Goal: Information Seeking & Learning: Compare options

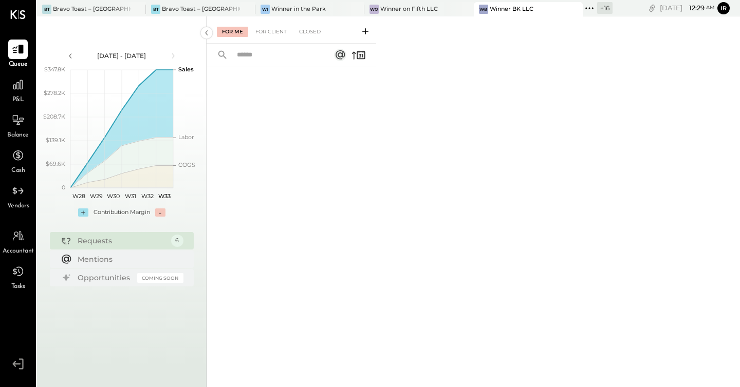
click at [496, 11] on div "Winner BK LLC" at bounding box center [512, 9] width 44 height 8
click at [18, 88] on icon at bounding box center [17, 84] width 13 height 13
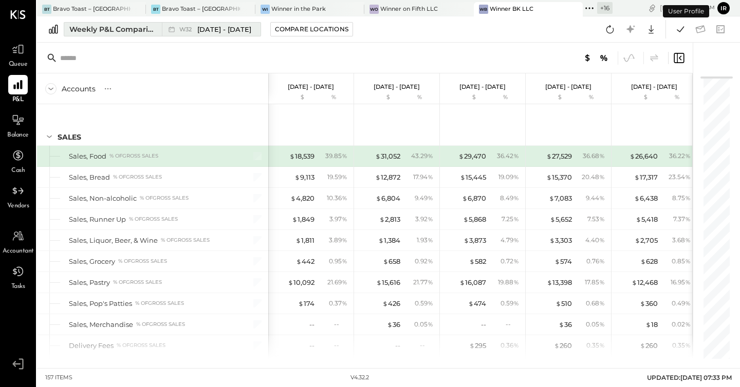
click at [128, 29] on div "Weekly P&L Comparison" at bounding box center [112, 29] width 86 height 10
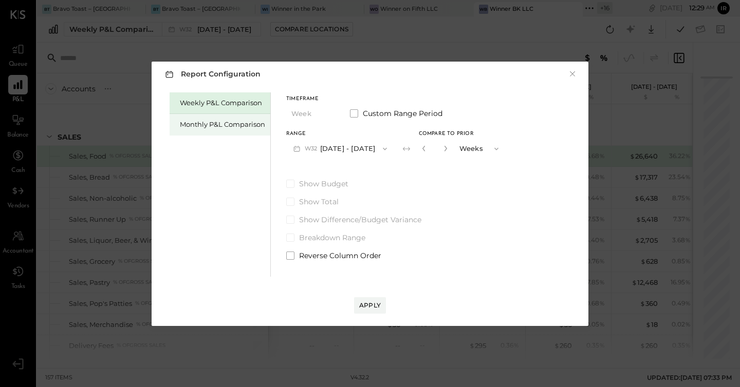
click at [197, 130] on div "Monthly P&L Comparison" at bounding box center [220, 125] width 101 height 22
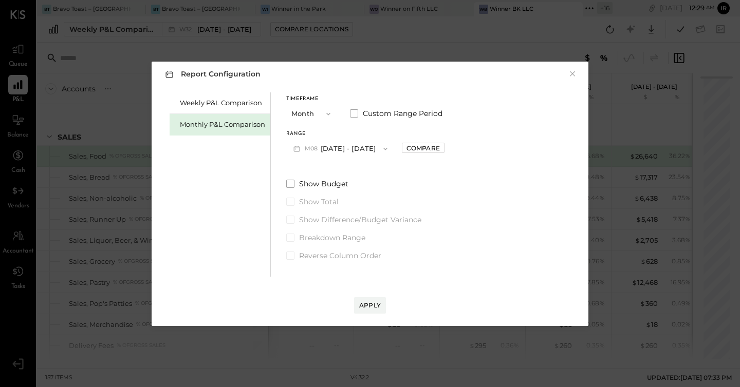
click at [362, 147] on button "M08 [DATE] - [DATE]" at bounding box center [340, 148] width 108 height 19
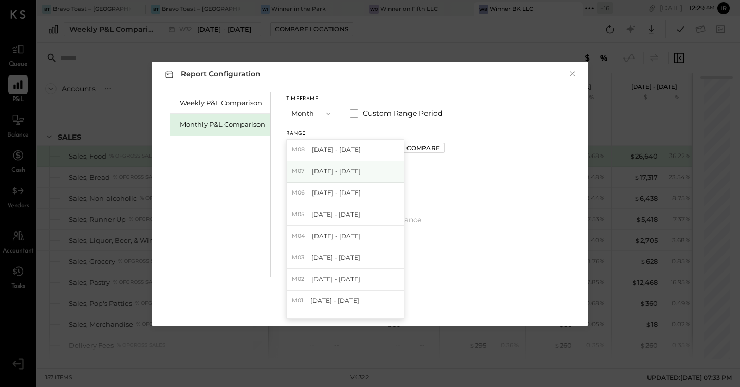
click at [362, 170] on div "M07 [DATE] - [DATE]" at bounding box center [345, 172] width 117 height 22
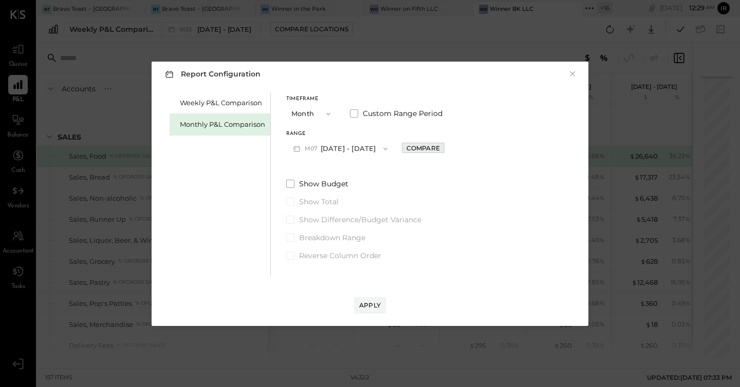
click at [425, 147] on div "Compare" at bounding box center [422, 148] width 33 height 9
click at [443, 149] on icon "button" at bounding box center [446, 148] width 6 height 6
type input "*"
click at [368, 307] on div "Apply" at bounding box center [370, 305] width 22 height 9
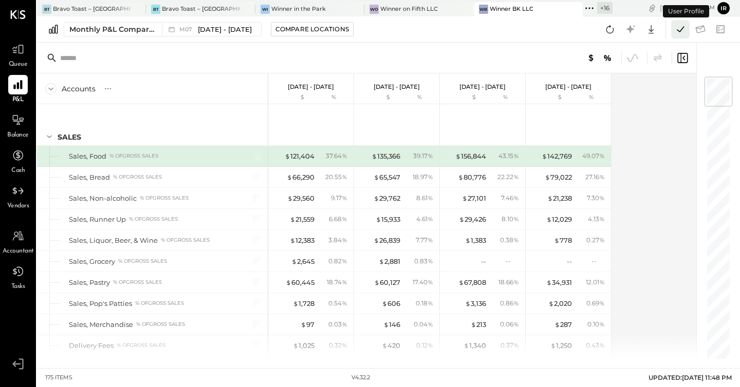
click at [683, 28] on icon at bounding box center [679, 29] width 13 height 13
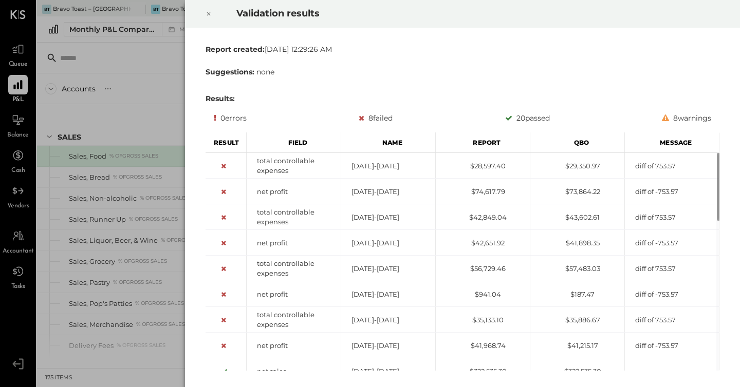
click at [208, 12] on icon at bounding box center [208, 14] width 6 height 12
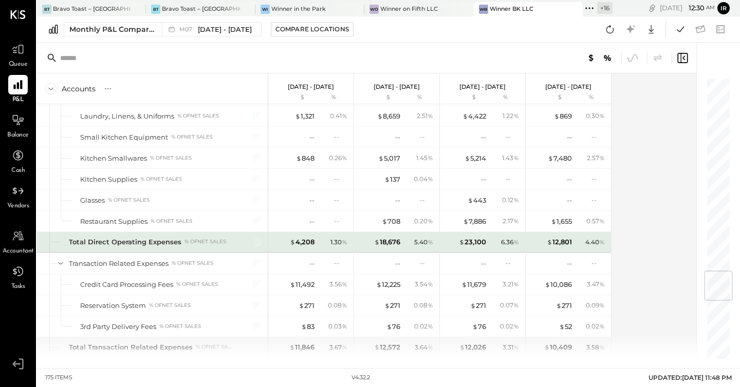
scroll to position [1640, 0]
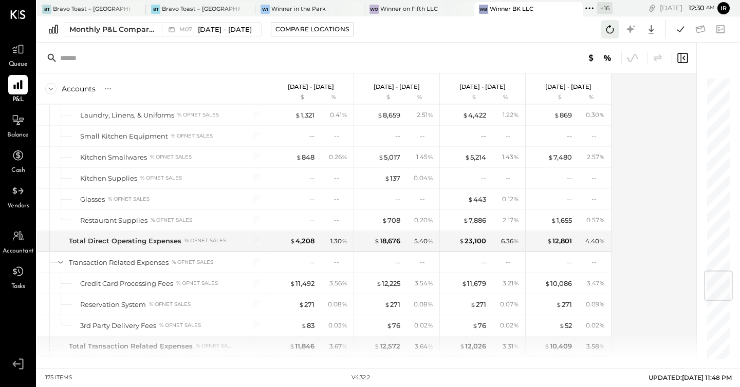
click at [608, 34] on icon at bounding box center [609, 29] width 13 height 13
click at [677, 28] on icon at bounding box center [679, 29] width 13 height 13
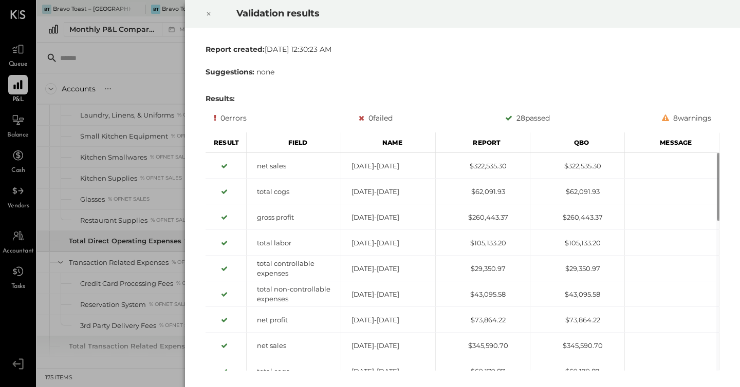
click at [210, 9] on icon at bounding box center [208, 14] width 6 height 12
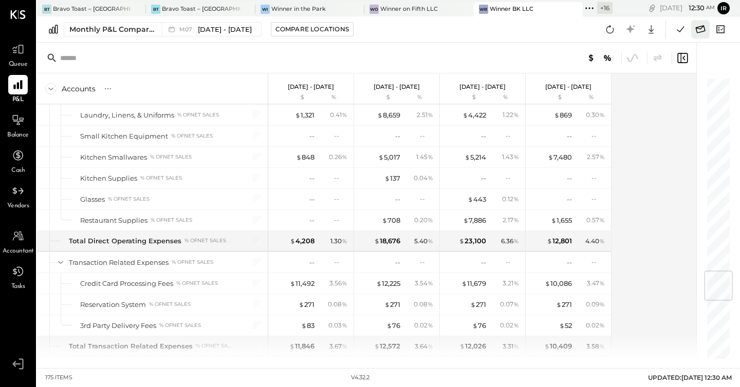
click at [699, 33] on icon at bounding box center [700, 29] width 13 height 13
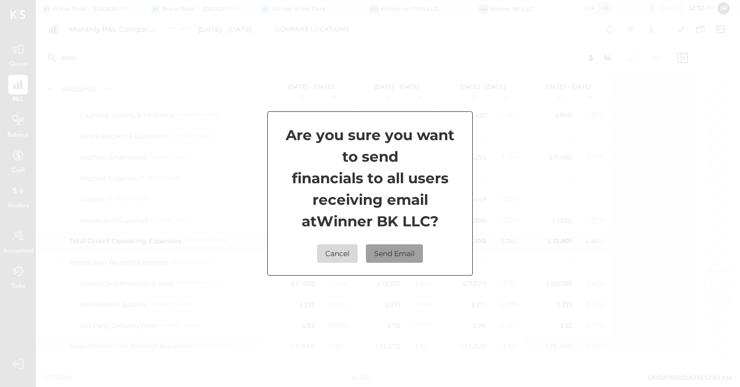
click at [406, 253] on button "Send Email" at bounding box center [394, 254] width 57 height 18
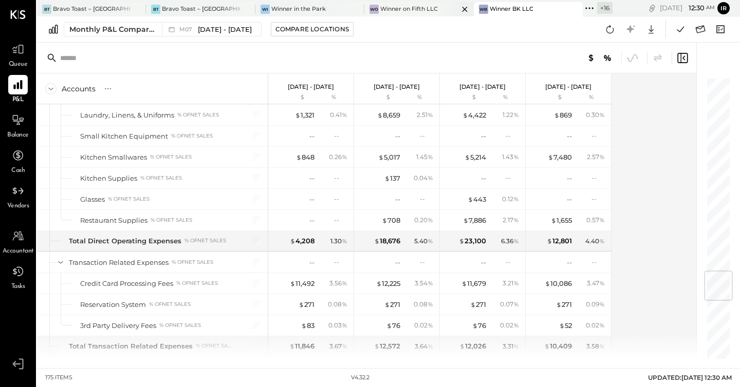
click at [410, 8] on div "Winner on Fifth LLC" at bounding box center [409, 9] width 58 height 8
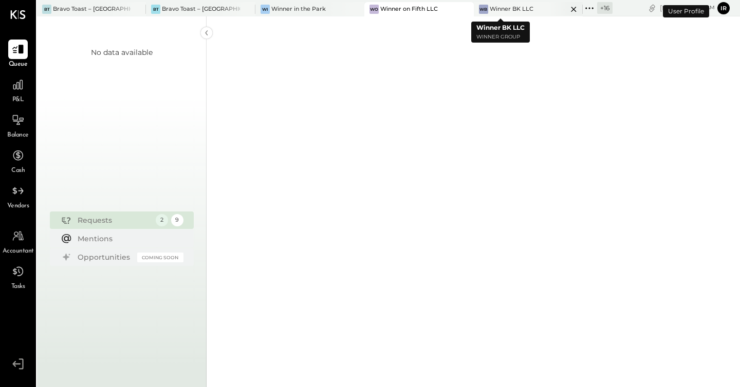
click at [140, 9] on icon at bounding box center [137, 9] width 5 height 5
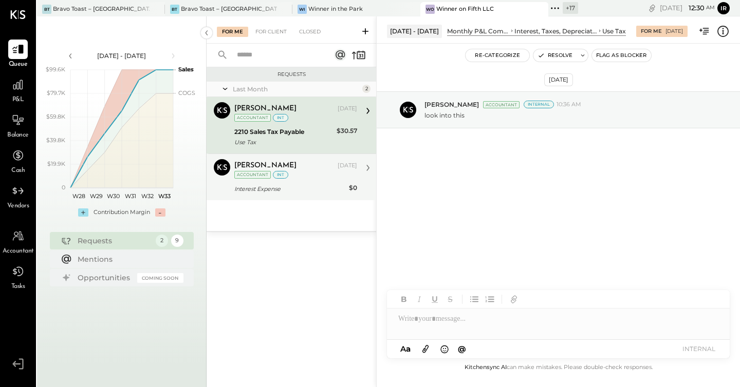
click at [284, 177] on div "int" at bounding box center [280, 175] width 15 height 8
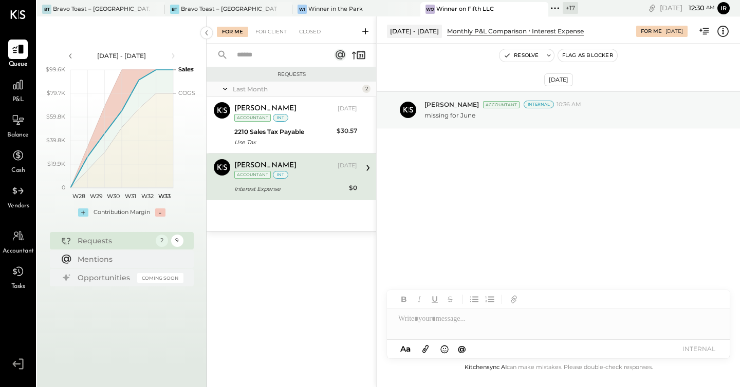
click at [19, 96] on span "P&L" at bounding box center [18, 100] width 12 height 9
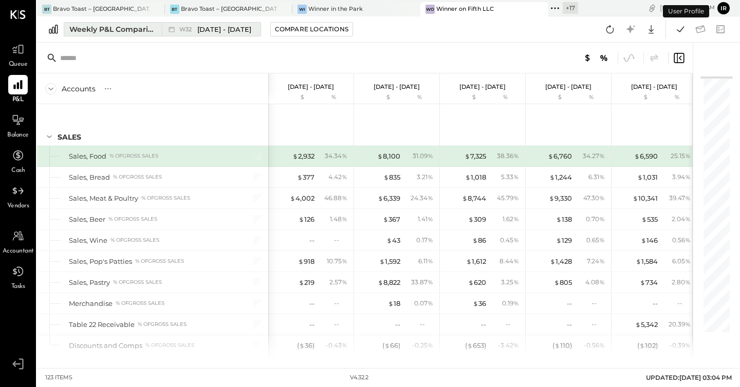
click at [137, 32] on div "Weekly P&L Comparison" at bounding box center [112, 29] width 86 height 10
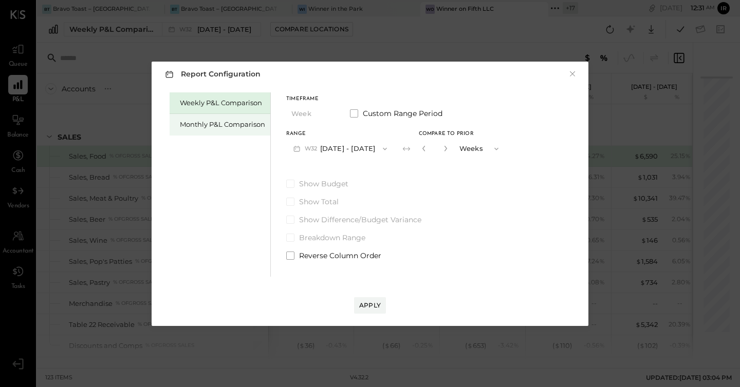
click at [210, 124] on div "Monthly P&L Comparison" at bounding box center [222, 125] width 85 height 10
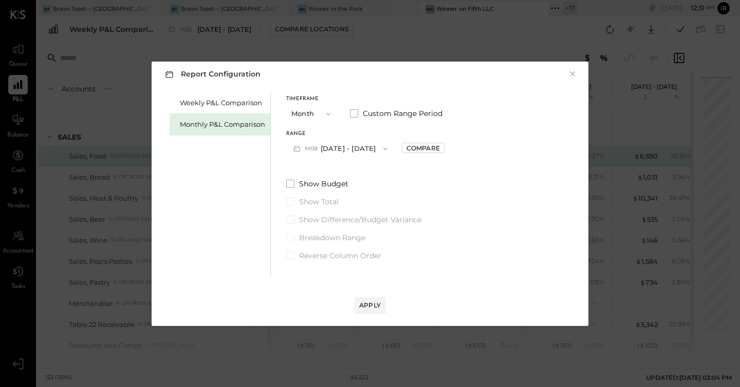
click at [350, 148] on button "M08 [DATE] - [DATE]" at bounding box center [340, 148] width 108 height 19
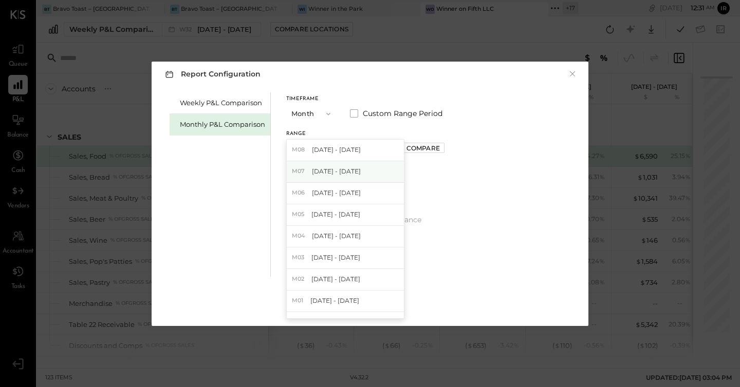
click at [340, 168] on span "[DATE] - [DATE]" at bounding box center [336, 171] width 49 height 9
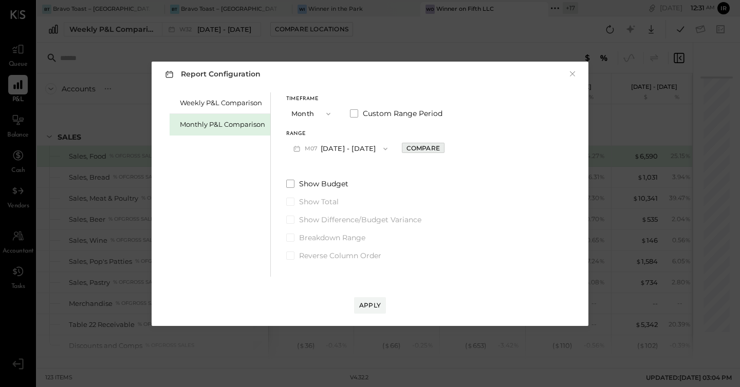
click at [421, 144] on div "Compare" at bounding box center [422, 148] width 33 height 9
click at [443, 146] on icon "button" at bounding box center [446, 148] width 6 height 6
type input "*"
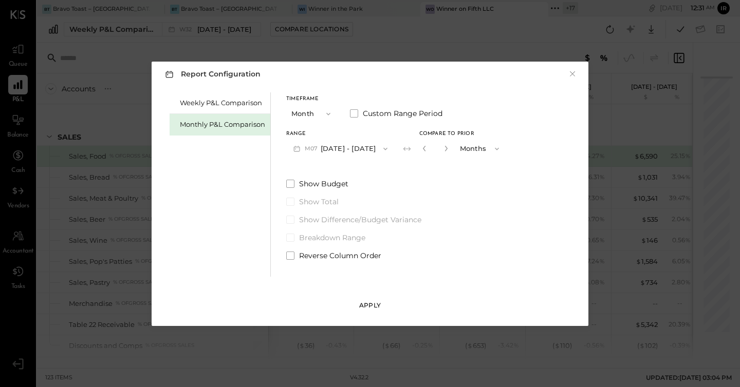
click at [368, 305] on div "Apply" at bounding box center [370, 305] width 22 height 9
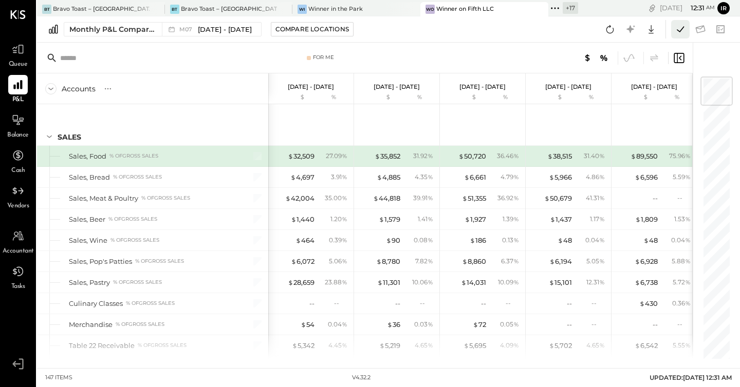
click at [686, 26] on icon at bounding box center [679, 29] width 13 height 13
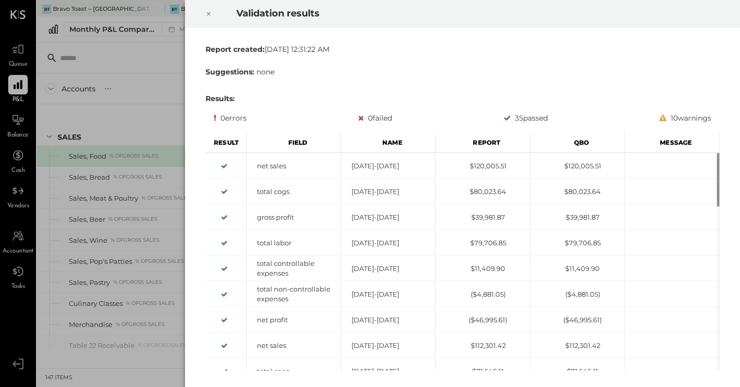
click at [208, 9] on icon at bounding box center [208, 14] width 6 height 12
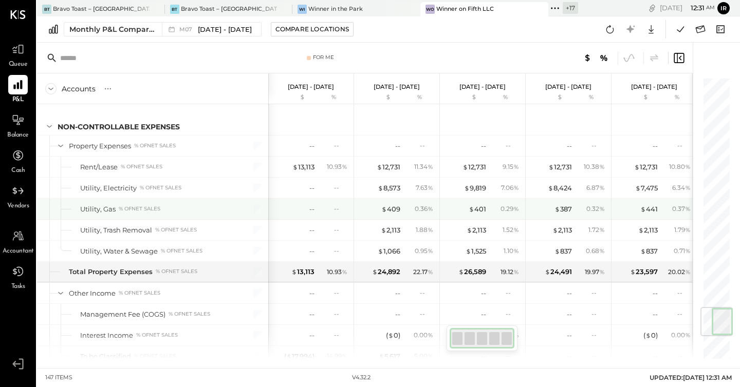
scroll to position [1990, 0]
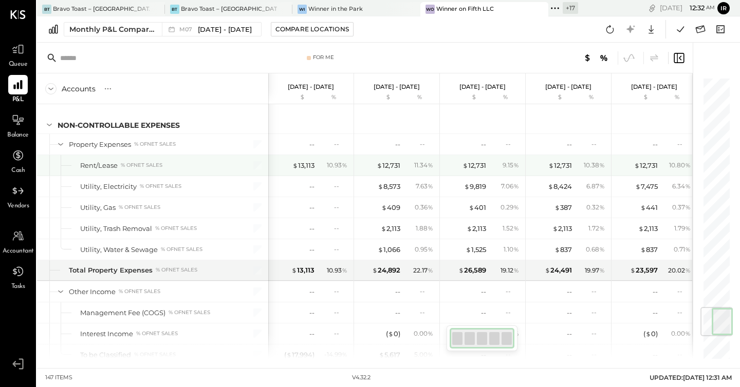
click at [310, 159] on div "$ 13,113 10.93 %" at bounding box center [311, 165] width 77 height 21
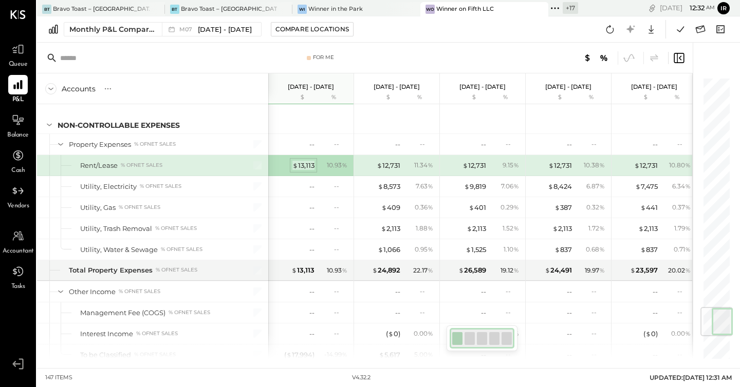
click at [305, 163] on div "$ 13,113" at bounding box center [303, 166] width 22 height 10
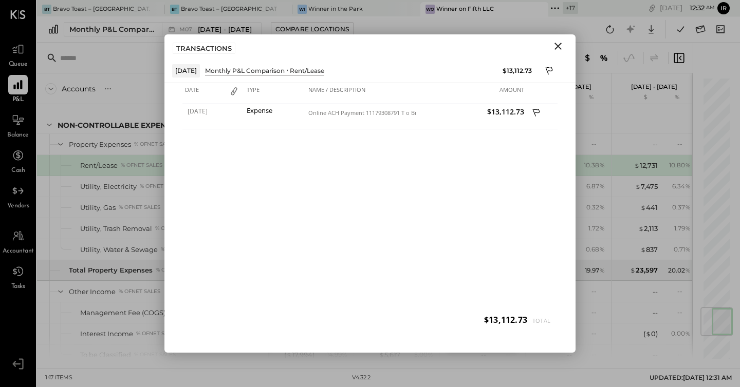
click at [556, 45] on icon "Close" at bounding box center [557, 46] width 7 height 7
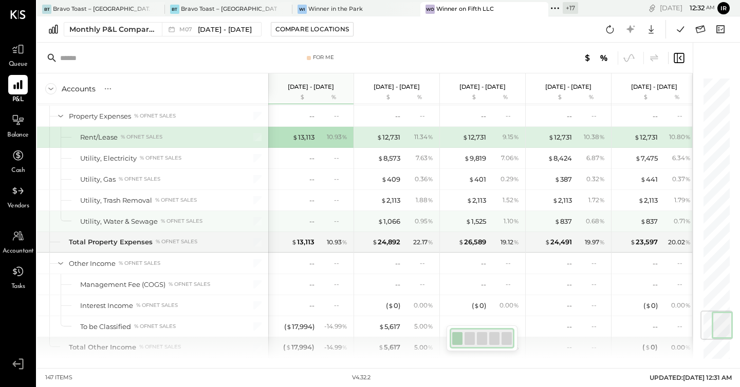
scroll to position [2020, 0]
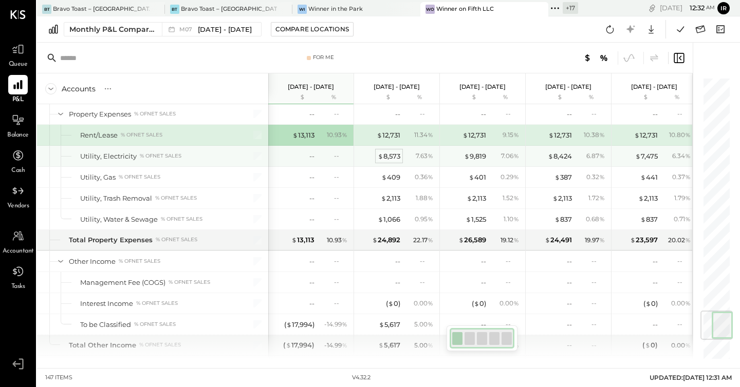
click at [392, 154] on div "$ 8,573" at bounding box center [389, 157] width 23 height 10
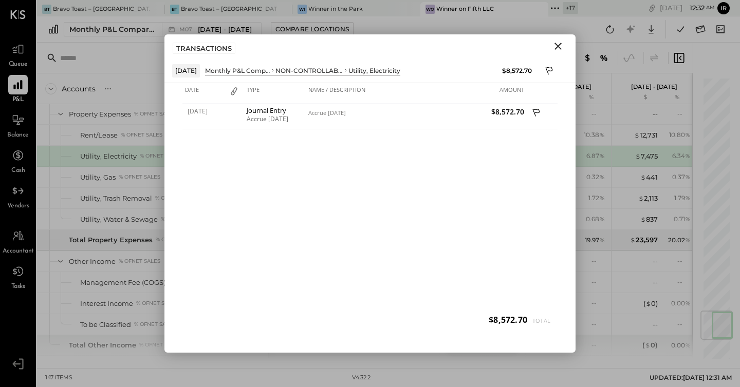
click at [556, 46] on icon "Close" at bounding box center [558, 46] width 12 height 12
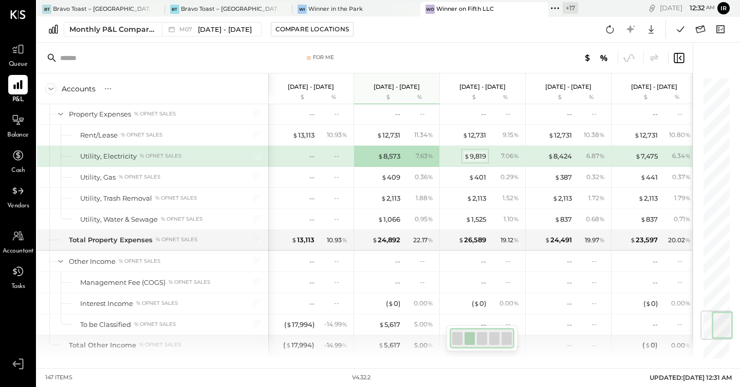
click at [470, 153] on div "$ 9,819" at bounding box center [475, 157] width 22 height 10
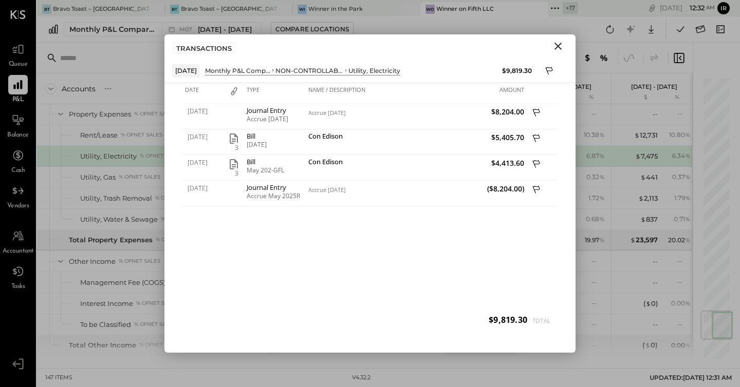
click at [555, 47] on icon "Close" at bounding box center [558, 46] width 12 height 12
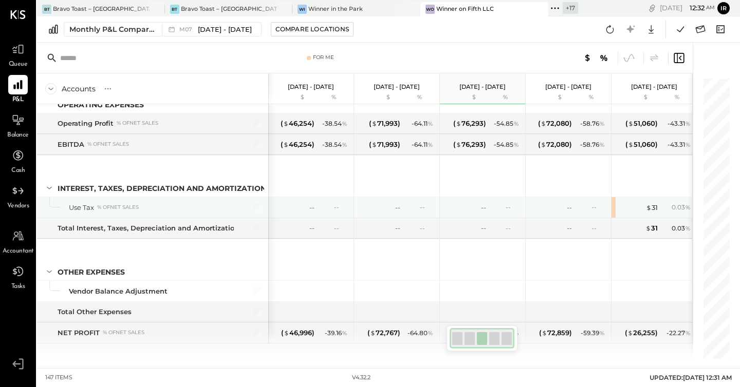
scroll to position [2524, 0]
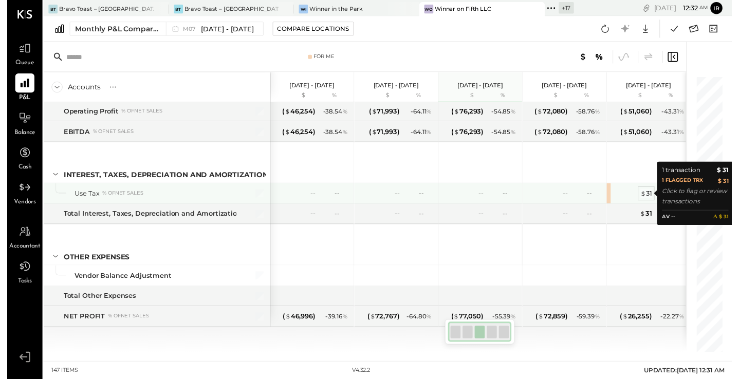
click at [653, 196] on div "$ 31" at bounding box center [652, 198] width 12 height 10
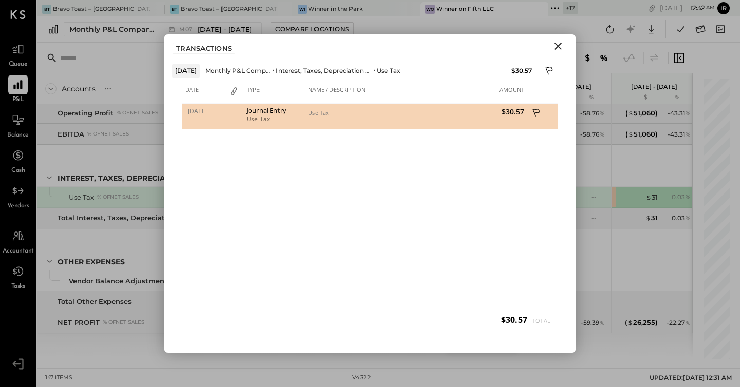
click at [557, 48] on icon "Close" at bounding box center [558, 46] width 12 height 12
